Goal: Use online tool/utility: Utilize a website feature to perform a specific function

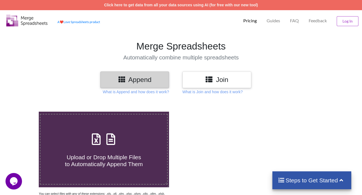
click at [95, 136] on icon at bounding box center [96, 137] width 14 height 12
click at [24, 112] on input "Upload or Drop Multiple Files to Automatically Append Them" at bounding box center [24, 112] width 0 height 0
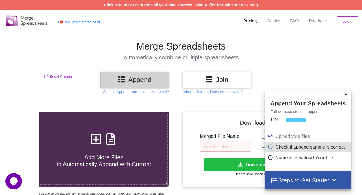
click at [99, 160] on span "Add More Files to Automatically Append with Current" at bounding box center [104, 160] width 94 height 13
click at [24, 112] on input "Add More Files to Automatically Append with Current" at bounding box center [24, 112] width 0 height 0
type input "C:\fakepath\ZacksSmallCapUniverse_20250824.csv"
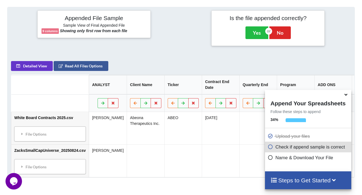
scroll to position [219, 0]
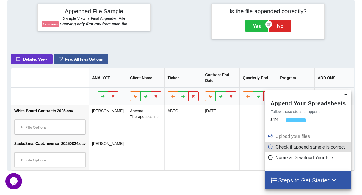
click at [107, 143] on td "[PERSON_NAME]" at bounding box center [108, 154] width 38 height 33
click at [348, 96] on icon at bounding box center [346, 93] width 6 height 5
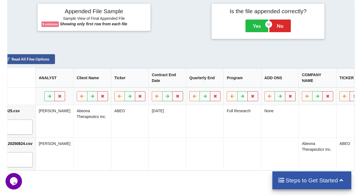
scroll to position [0, 56]
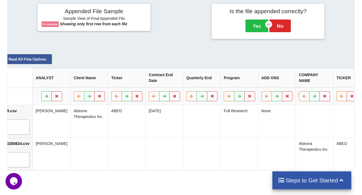
click at [306, 82] on th "COMPANY NAME" at bounding box center [315, 77] width 38 height 19
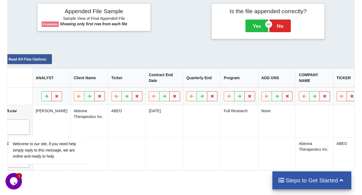
click at [243, 149] on td at bounding box center [240, 154] width 38 height 33
click at [42, 116] on div "Welcome to our site, if you need help simply reply to this message, we are onli…" at bounding box center [55, 128] width 99 height 84
